Goal: Check status: Check status

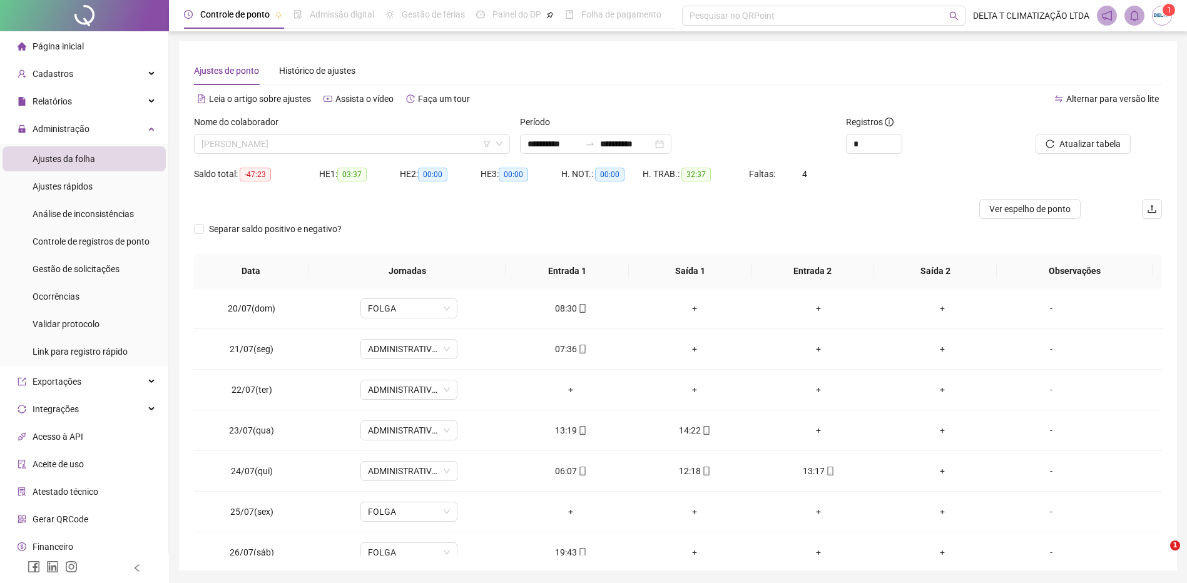
click at [384, 135] on span "[PERSON_NAME]" at bounding box center [351, 144] width 301 height 19
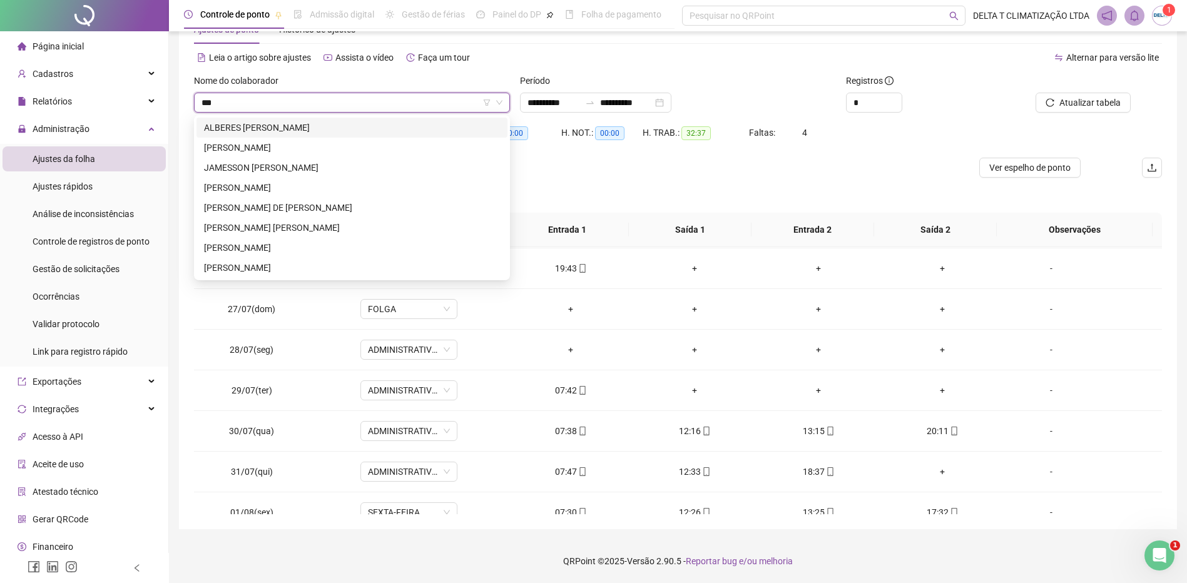
type input "****"
click at [389, 209] on div "JOSE ANDERSON DE FREITAS SILVA FALCÃO" at bounding box center [352, 208] width 296 height 14
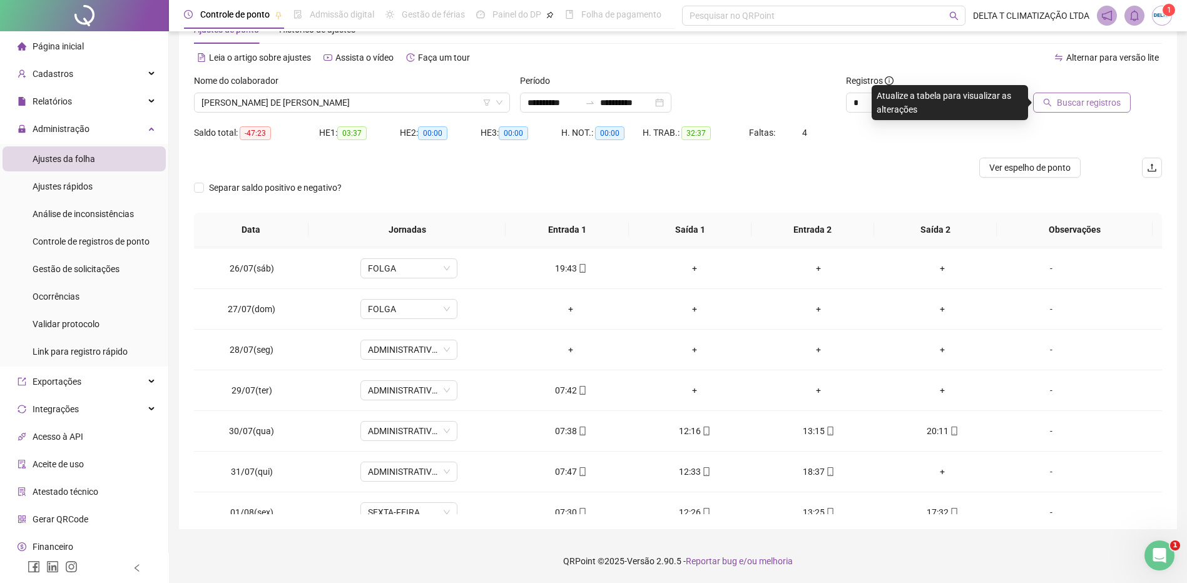
click at [1081, 100] on span "Buscar registros" at bounding box center [1089, 103] width 64 height 14
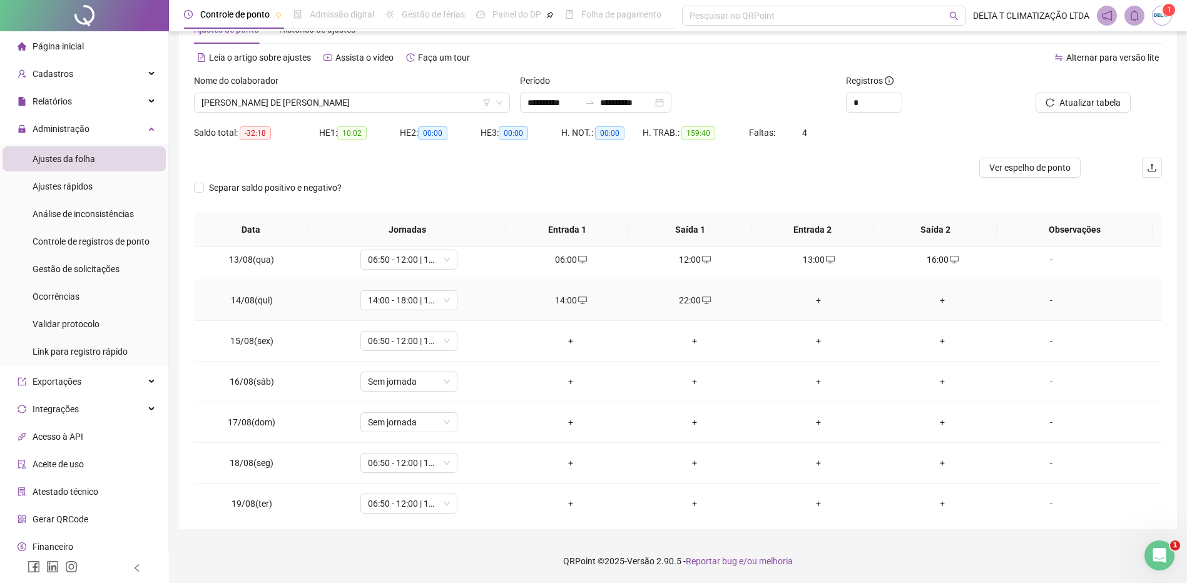
scroll to position [994, 0]
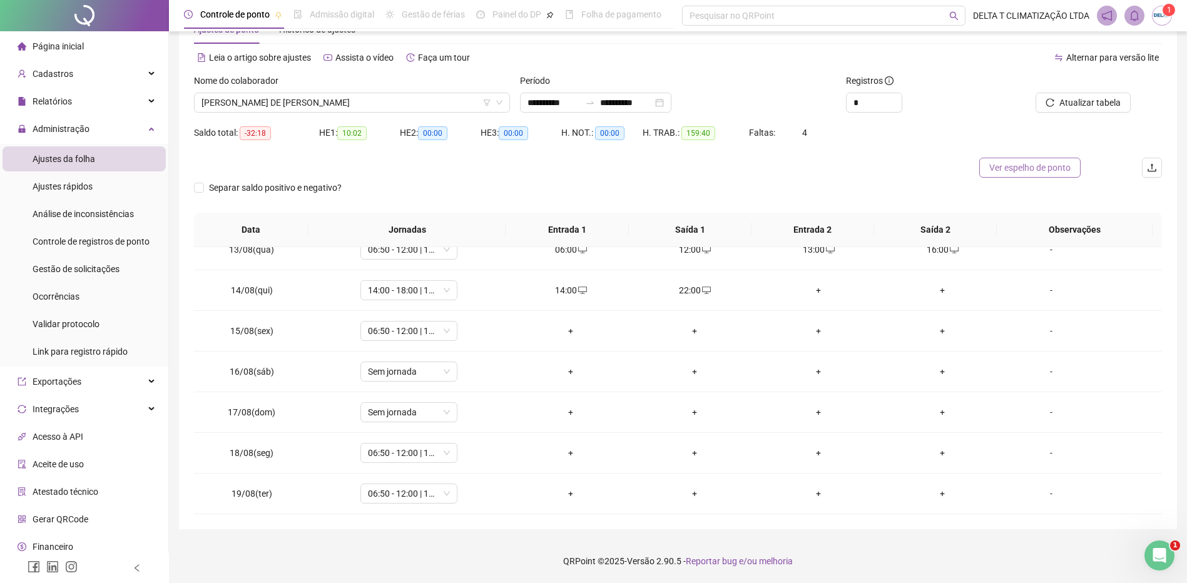
click at [1021, 169] on span "Ver espelho de ponto" at bounding box center [1029, 168] width 81 height 14
click at [331, 103] on span "JOSE ANDERSON DE FREITAS SILVA FALCÃO" at bounding box center [351, 102] width 301 height 19
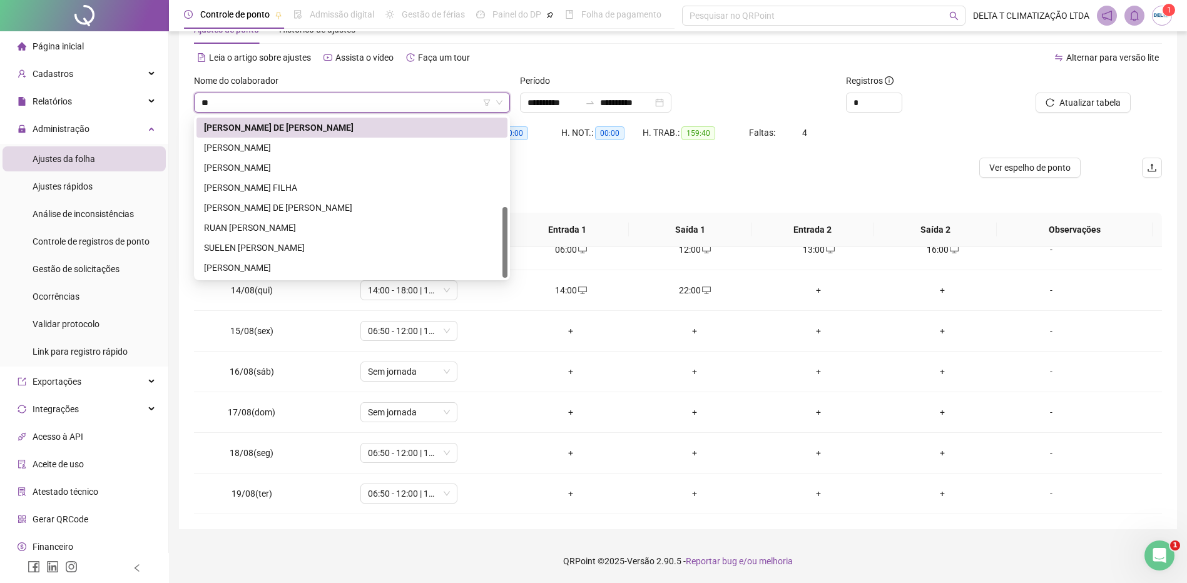
scroll to position [0, 0]
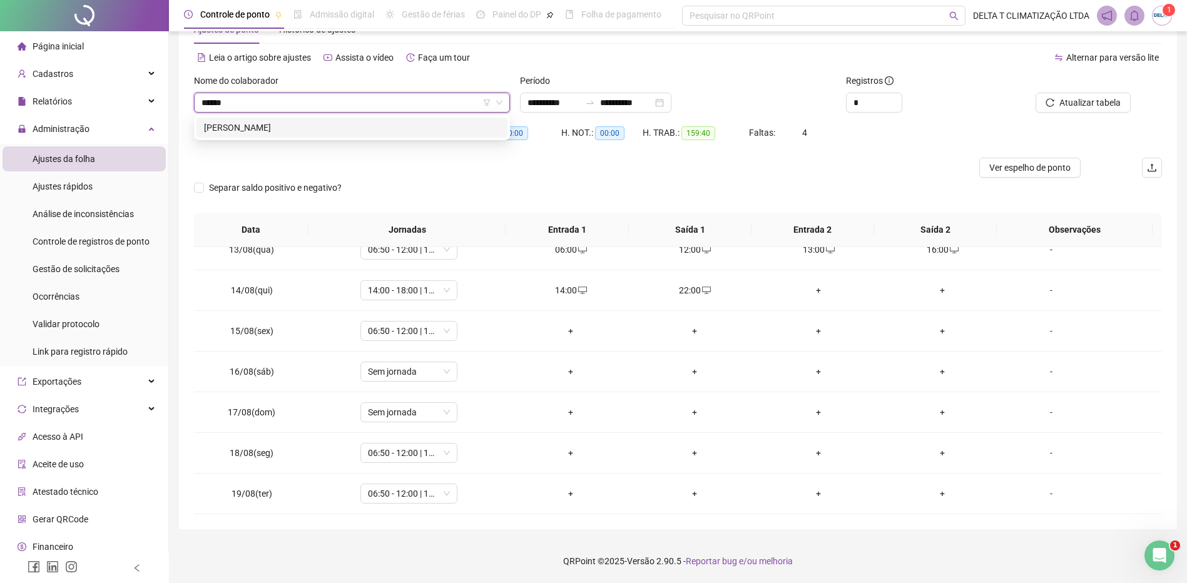
type input "*******"
click at [323, 133] on div "FRANCYS WILLIAM DE OLIVEIRA CRUZ" at bounding box center [352, 128] width 296 height 14
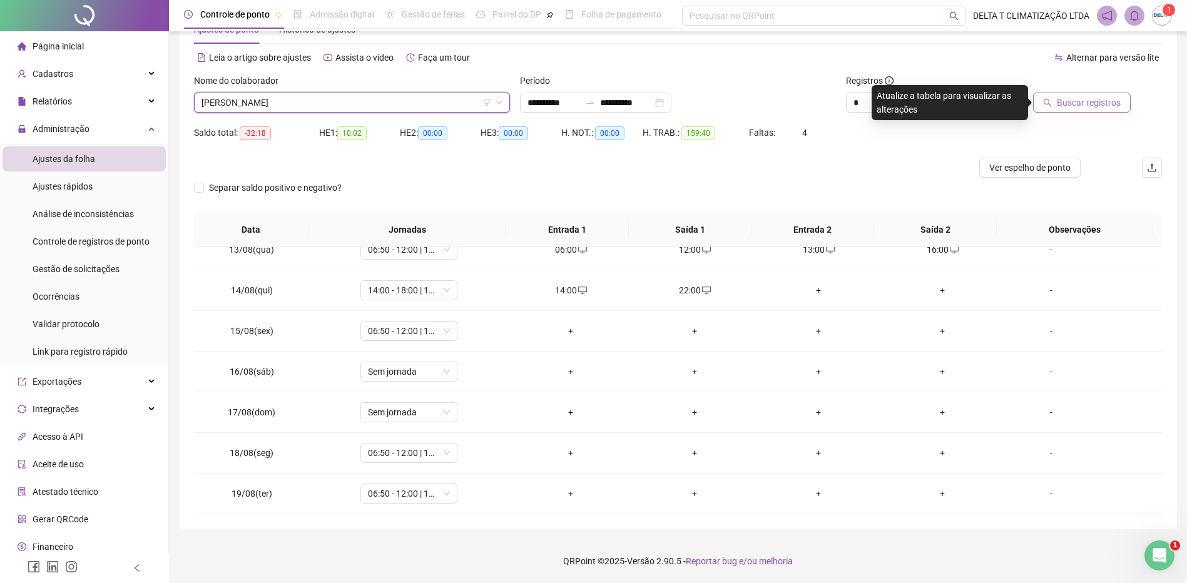
click at [1116, 107] on span "Buscar registros" at bounding box center [1089, 103] width 64 height 14
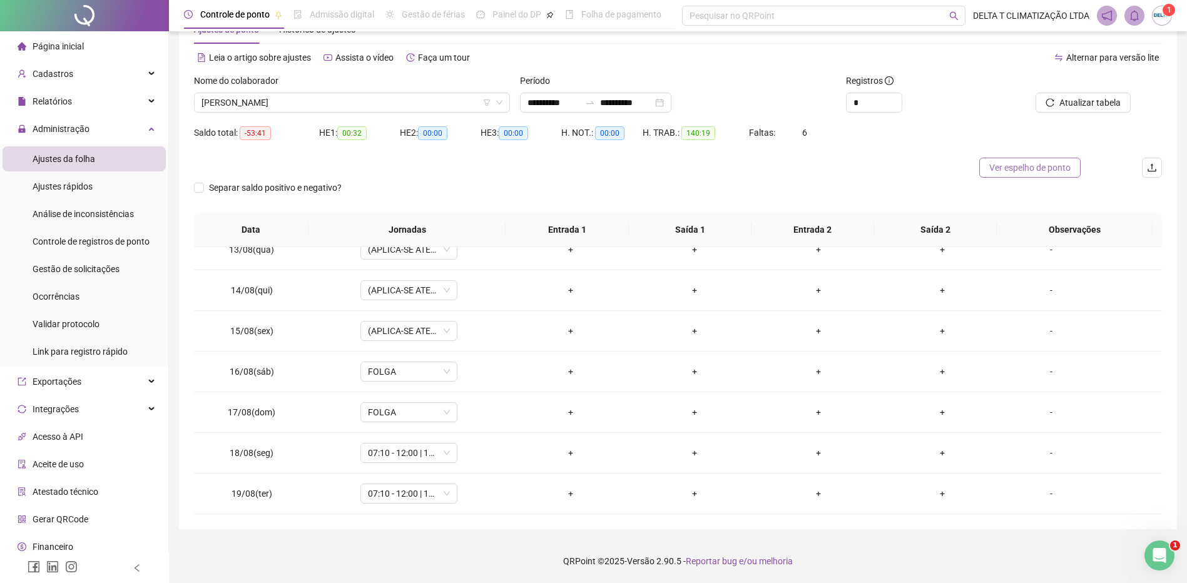
click at [1031, 171] on span "Ver espelho de ponto" at bounding box center [1029, 168] width 81 height 14
